Goal: Task Accomplishment & Management: Manage account settings

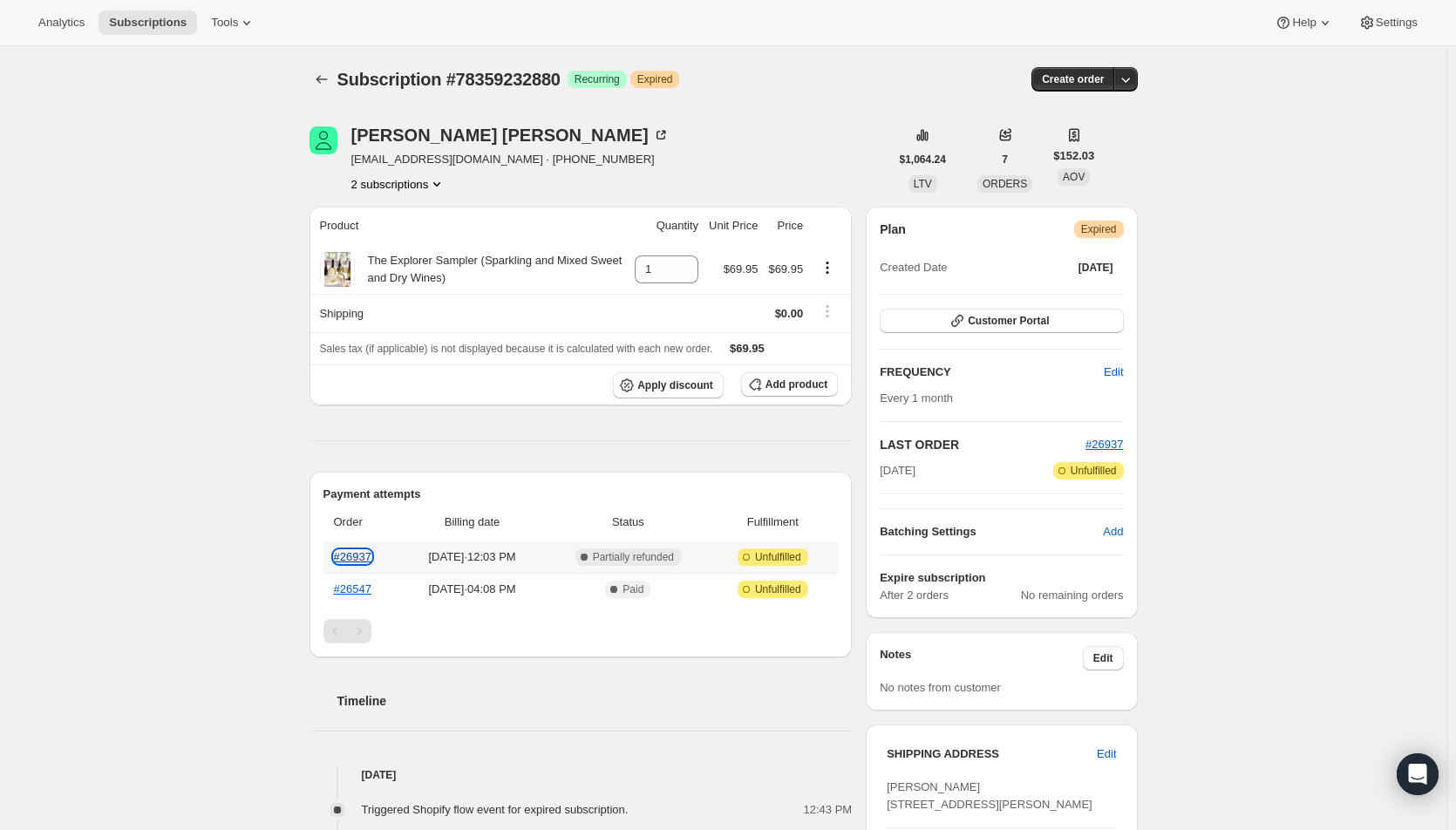
click at [351, 554] on link "#26937" at bounding box center [353, 557] width 38 height 14
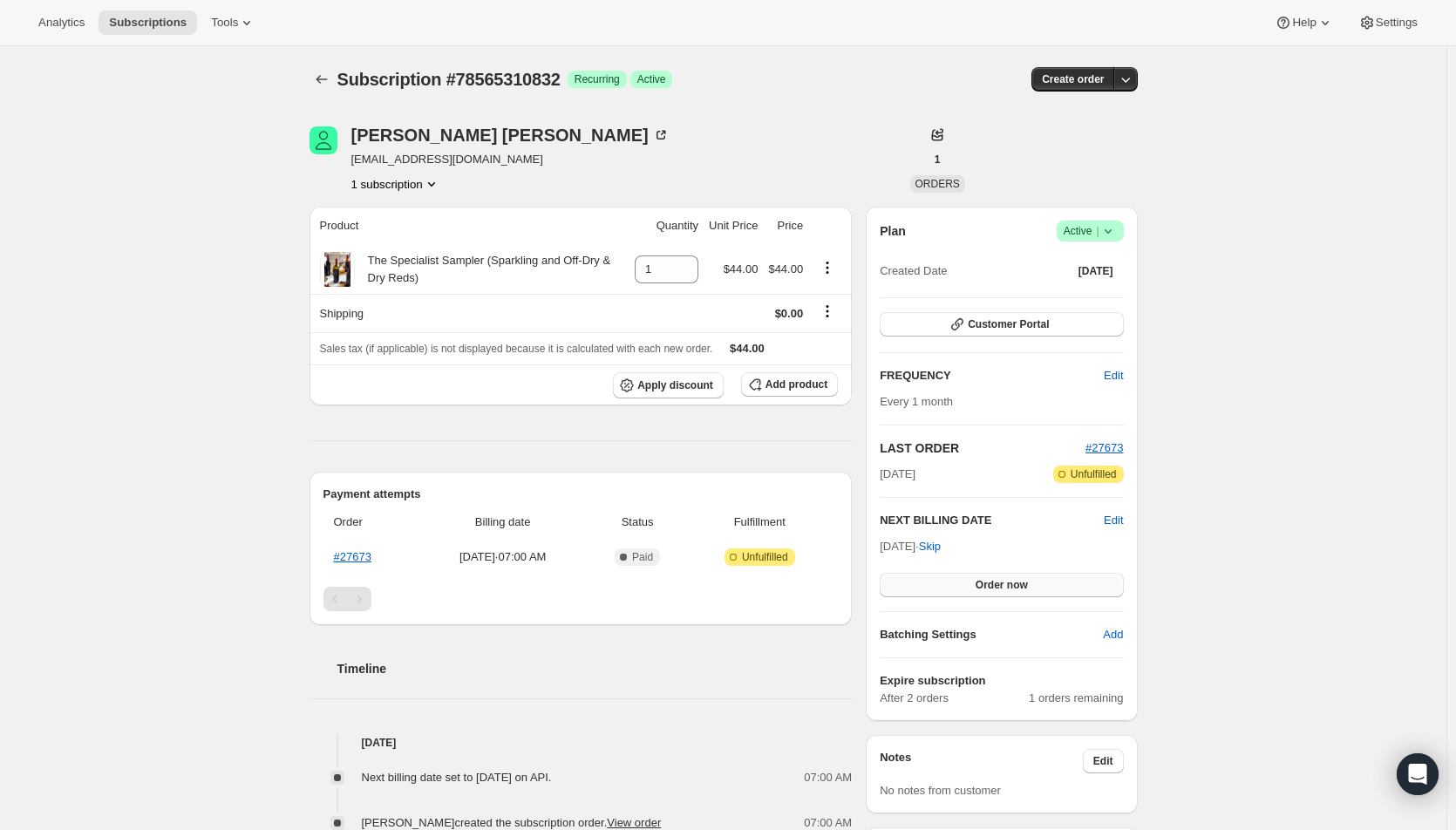
click at [1019, 581] on span "Order now" at bounding box center [1002, 585] width 52 height 14
click at [1019, 581] on span "Click to confirm" at bounding box center [1002, 585] width 79 height 14
click at [986, 583] on span "Order now" at bounding box center [1002, 585] width 52 height 14
click at [986, 583] on span "Click to confirm" at bounding box center [1002, 585] width 79 height 14
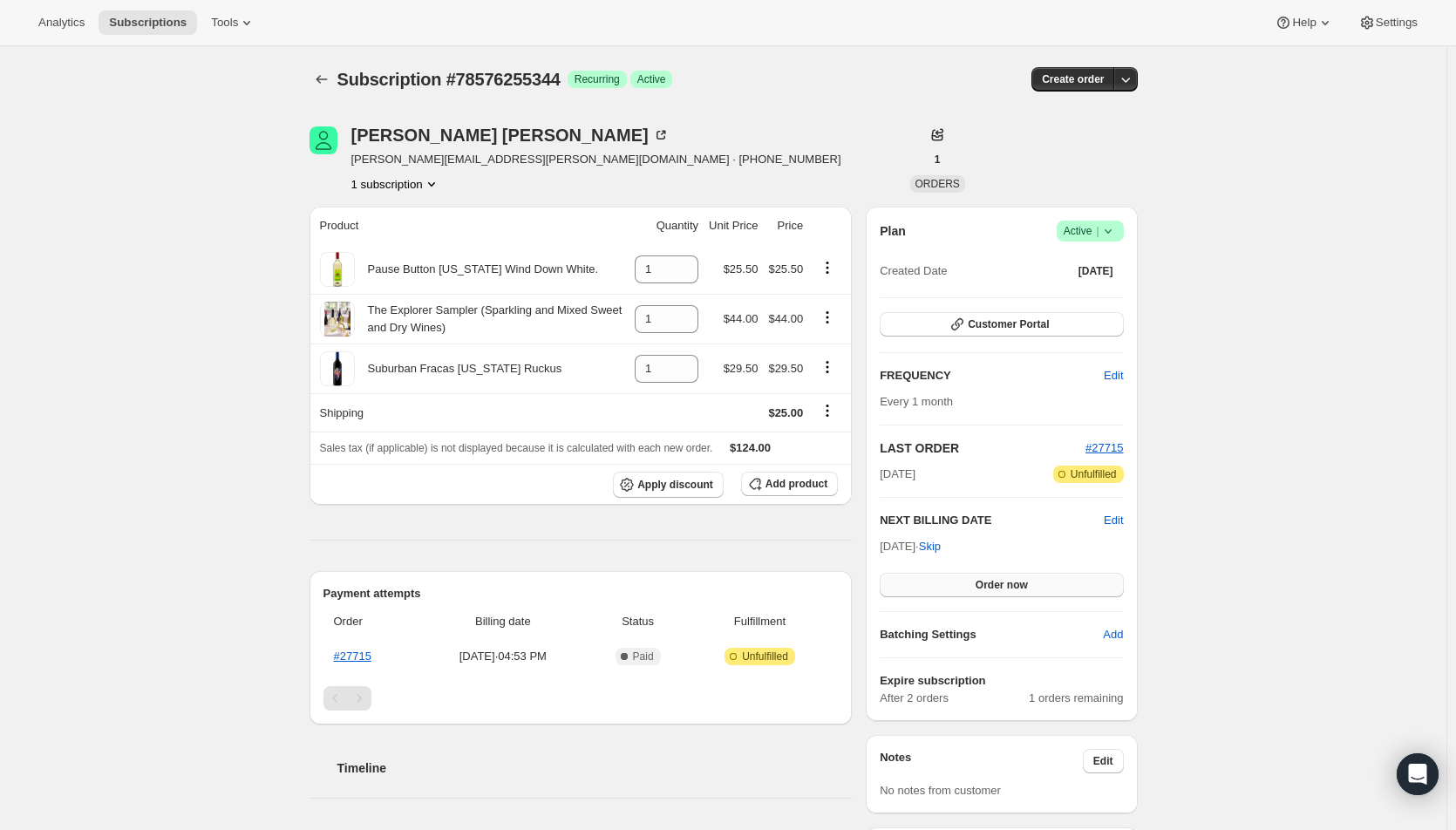
click at [985, 583] on span "Order now" at bounding box center [1002, 585] width 52 height 14
click at [985, 583] on span "Click to confirm" at bounding box center [1002, 585] width 79 height 14
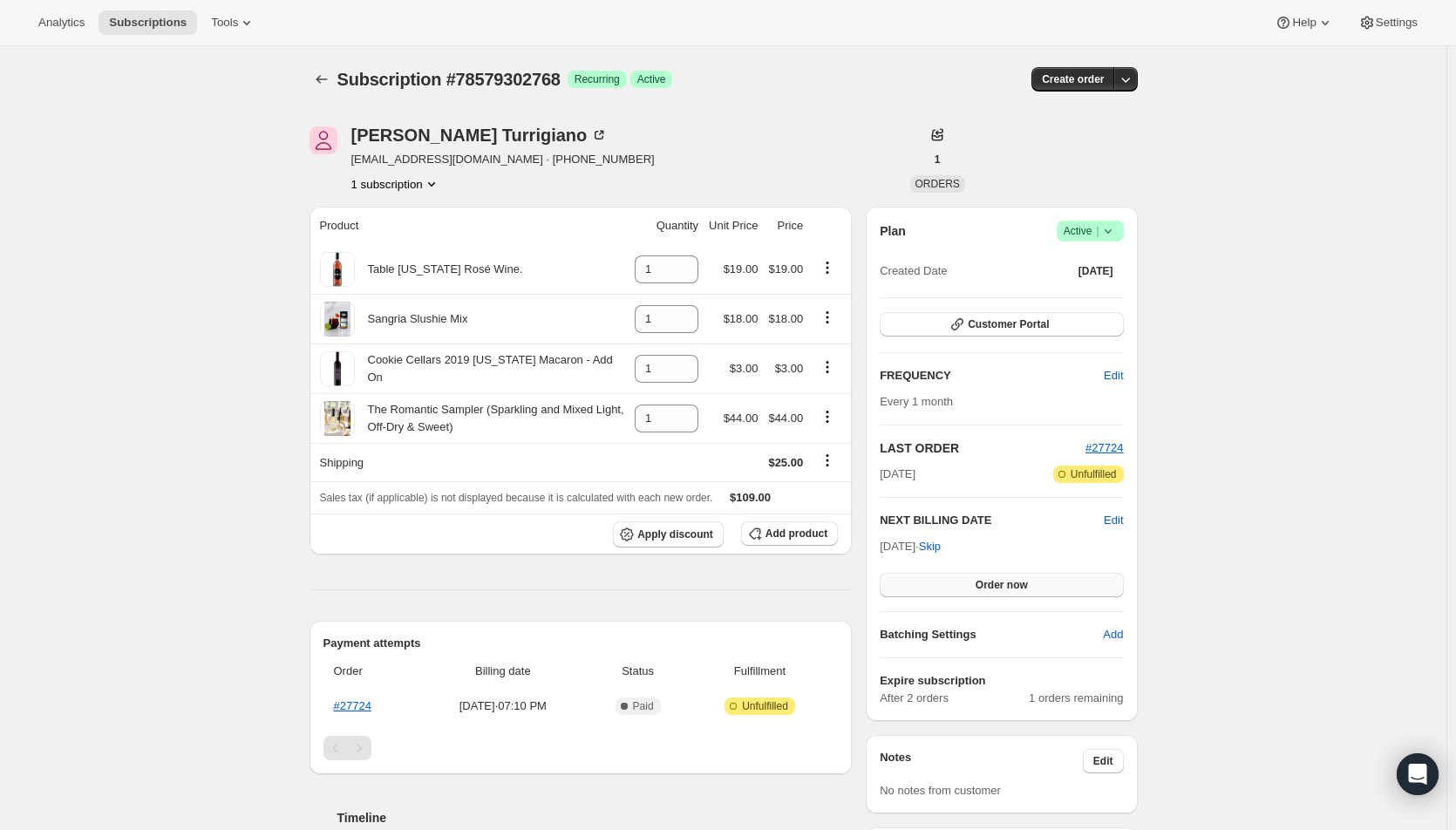
click at [960, 587] on button "Order now" at bounding box center [1002, 585] width 243 height 24
click at [960, 587] on button "Click to confirm" at bounding box center [1002, 585] width 243 height 24
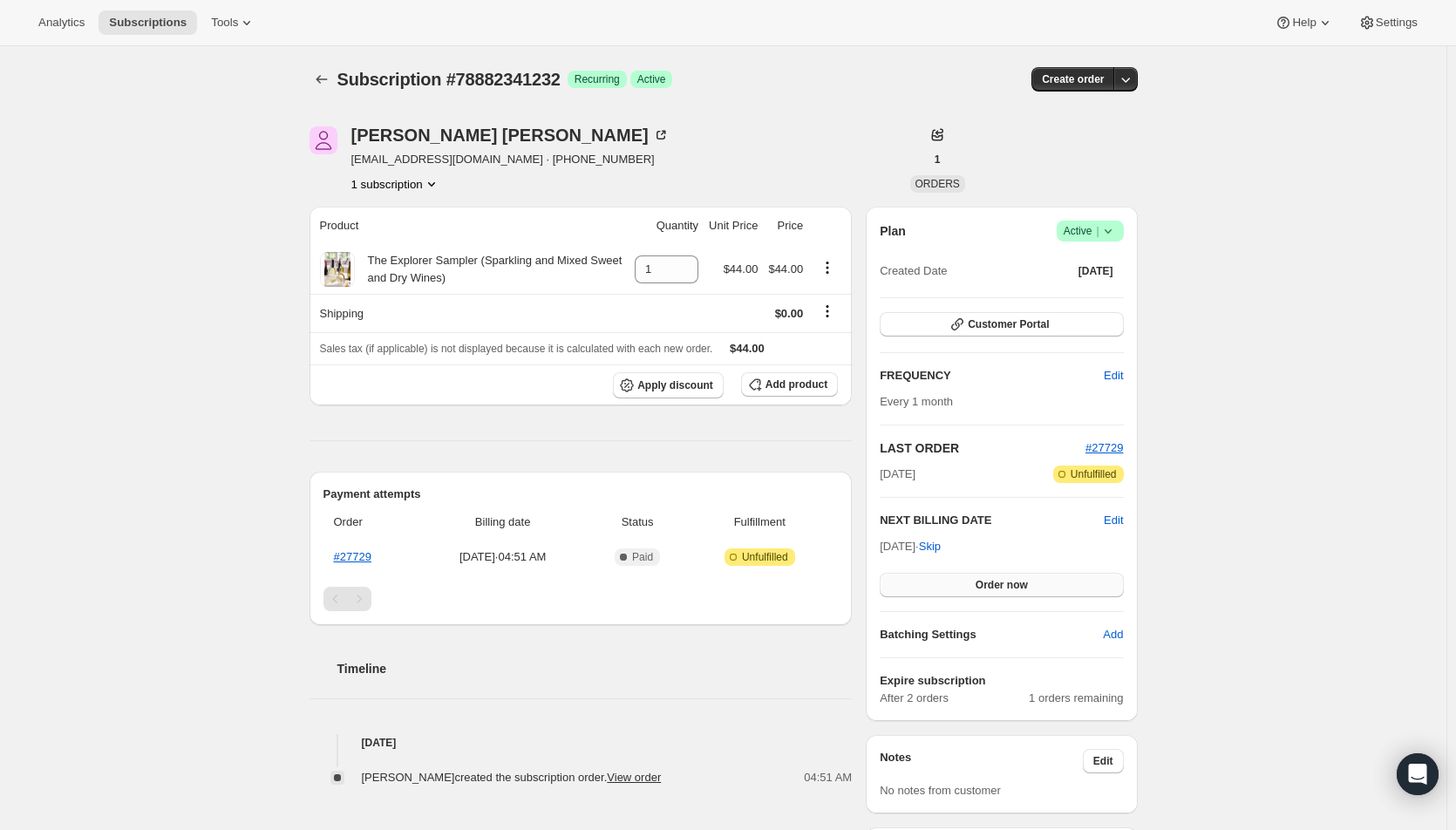
click at [993, 585] on span "Order now" at bounding box center [1002, 585] width 52 height 14
click at [993, 585] on span "Click to confirm" at bounding box center [1002, 585] width 79 height 14
drag, startPoint x: 941, startPoint y: 375, endPoint x: 716, endPoint y: 437, distance: 233.4
drag, startPoint x: 716, startPoint y: 437, endPoint x: 293, endPoint y: 485, distance: 425.7
click at [293, 482] on div "Subscription #78887911792. This page is ready Subscription #78887911792 Success…" at bounding box center [723, 844] width 870 height 1597
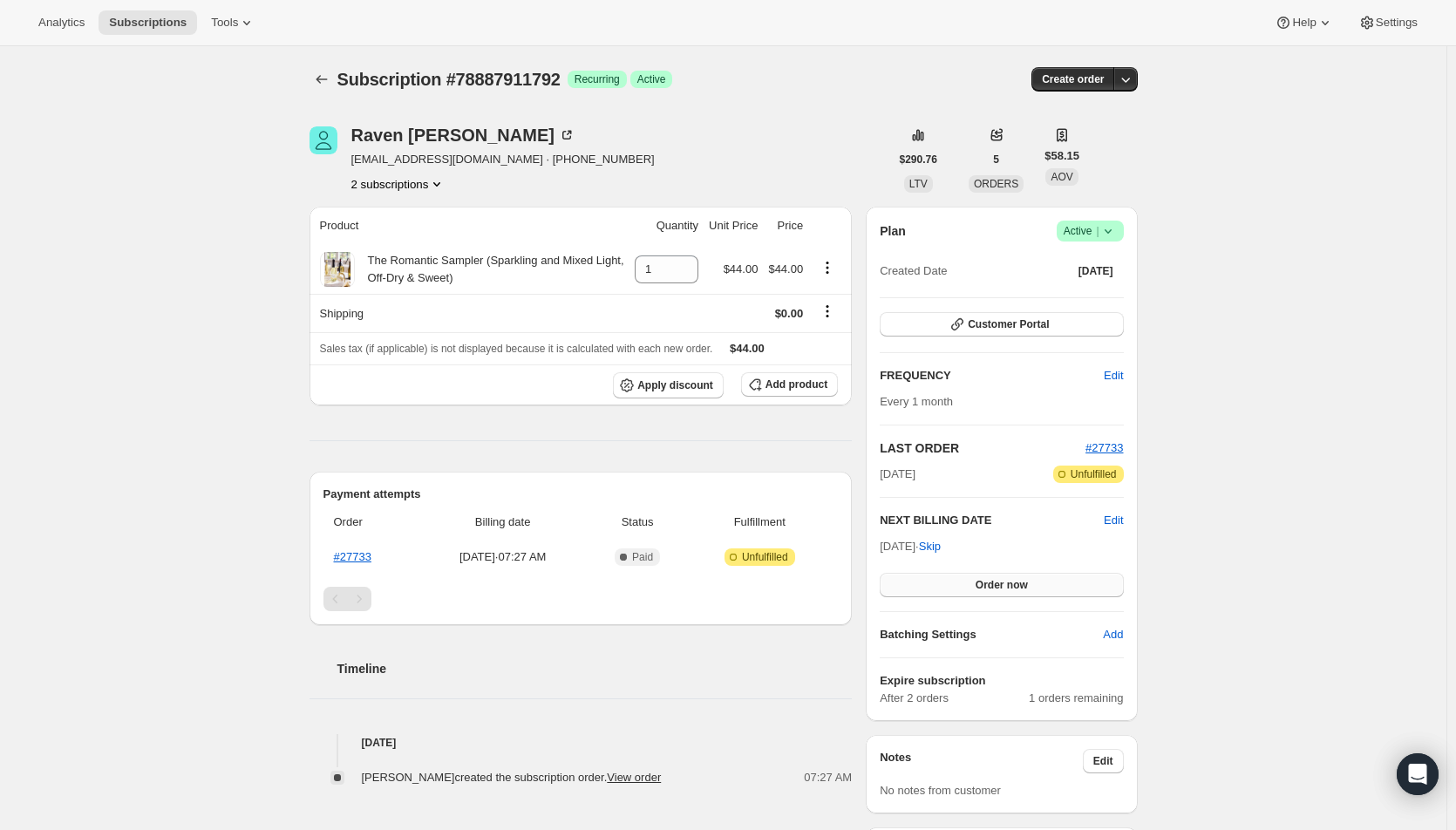
click at [983, 578] on button "Order now" at bounding box center [1002, 585] width 243 height 24
click at [983, 578] on button "Click to confirm" at bounding box center [1002, 585] width 243 height 24
click at [981, 588] on span "Order now" at bounding box center [1002, 585] width 52 height 14
click at [981, 588] on span "Click to confirm" at bounding box center [1002, 585] width 79 height 14
